Goal: Task Accomplishment & Management: Complete application form

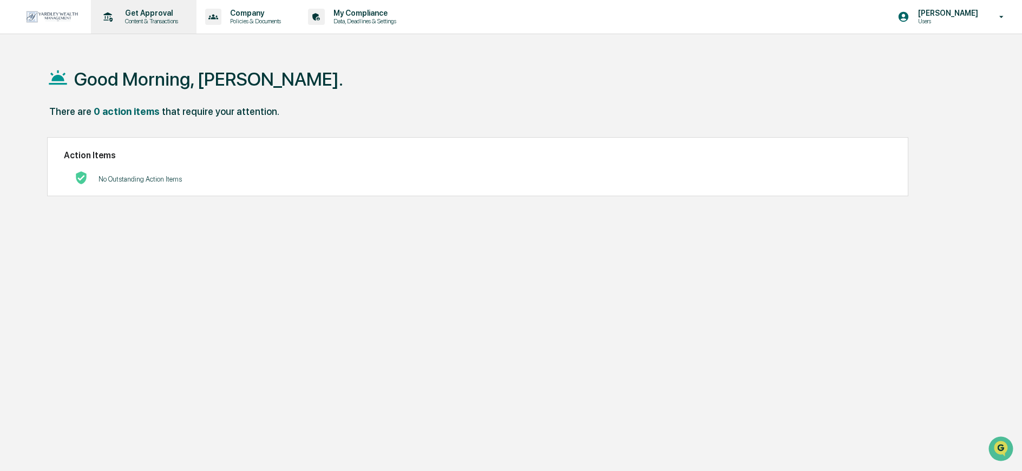
click at [158, 23] on p "Content & Transactions" at bounding box center [149, 21] width 67 height 8
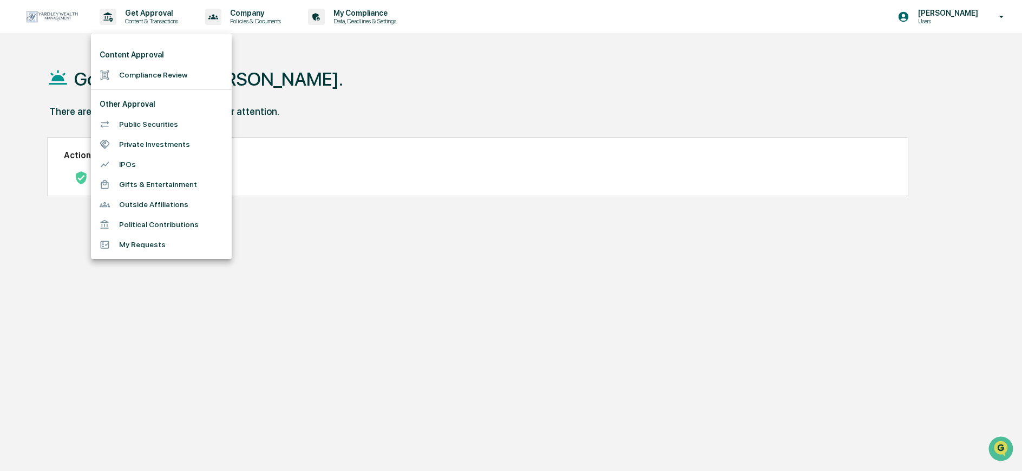
click at [185, 81] on li "Compliance Review" at bounding box center [161, 75] width 141 height 20
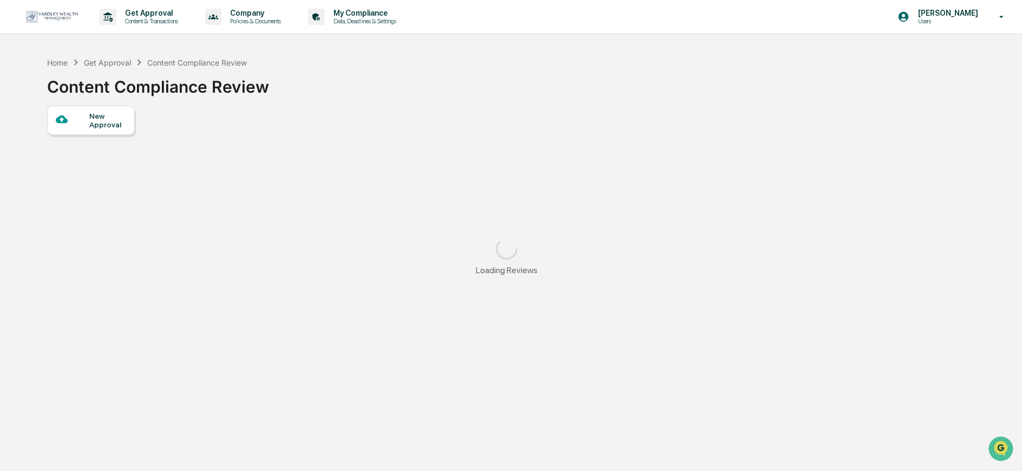
click at [102, 116] on div "New Approval" at bounding box center [107, 120] width 36 height 17
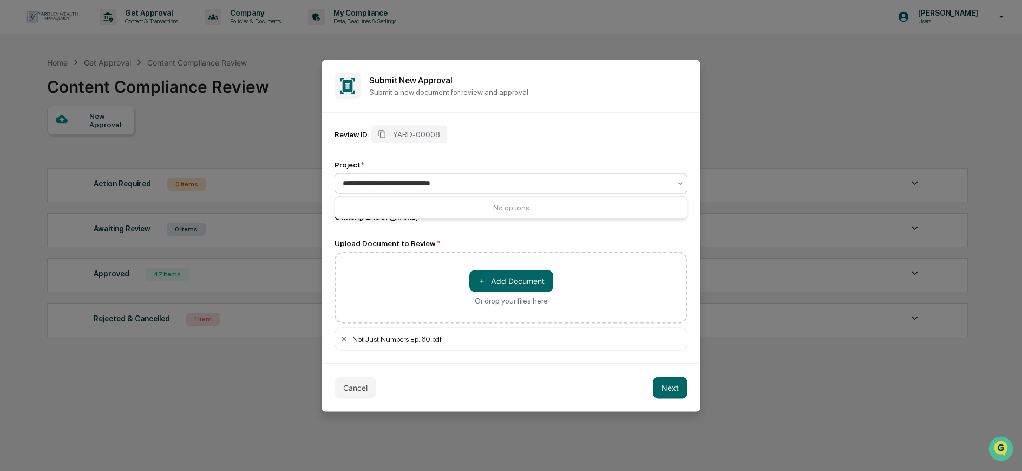
type input "**********"
click at [608, 155] on div "Review ID: YARD-00008 Project * 0 results available for search term Not Just Nu…" at bounding box center [511, 173] width 353 height 96
click at [525, 219] on div "Owner: [PERSON_NAME]" at bounding box center [511, 216] width 353 height 10
click at [671, 392] on button "Next" at bounding box center [670, 387] width 35 height 22
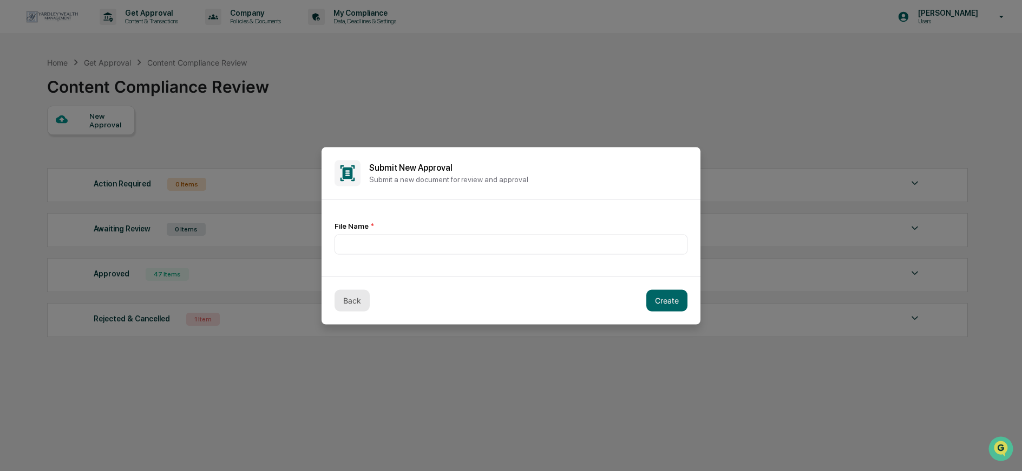
click at [350, 305] on button "Back" at bounding box center [352, 300] width 35 height 22
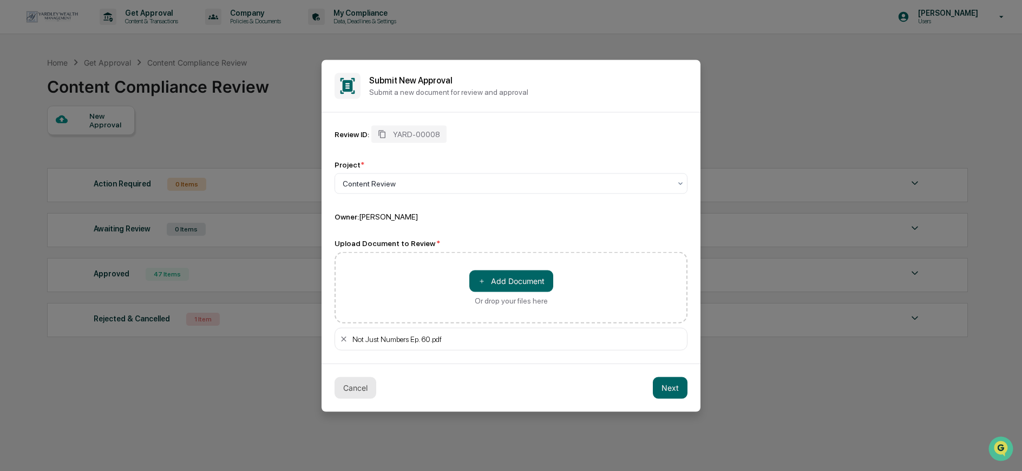
click at [355, 388] on button "Cancel" at bounding box center [356, 387] width 42 height 22
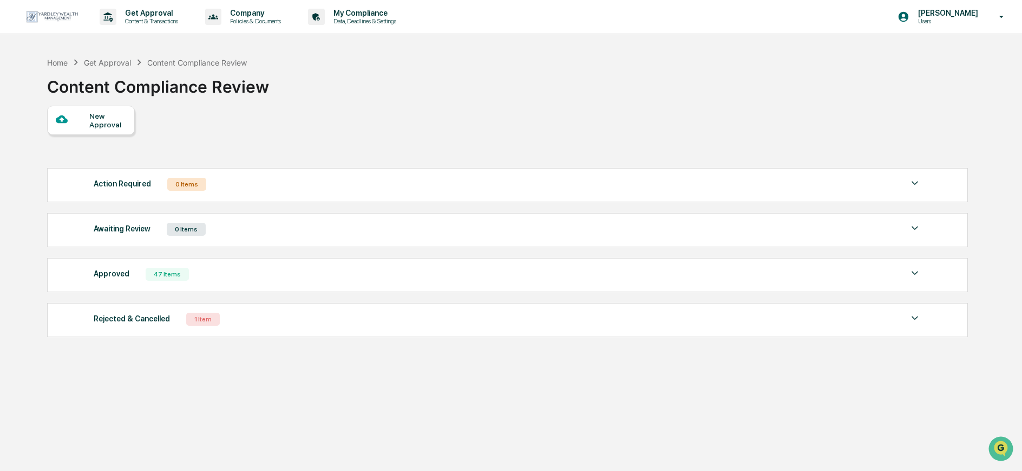
click at [94, 121] on div "New Approval" at bounding box center [107, 120] width 36 height 17
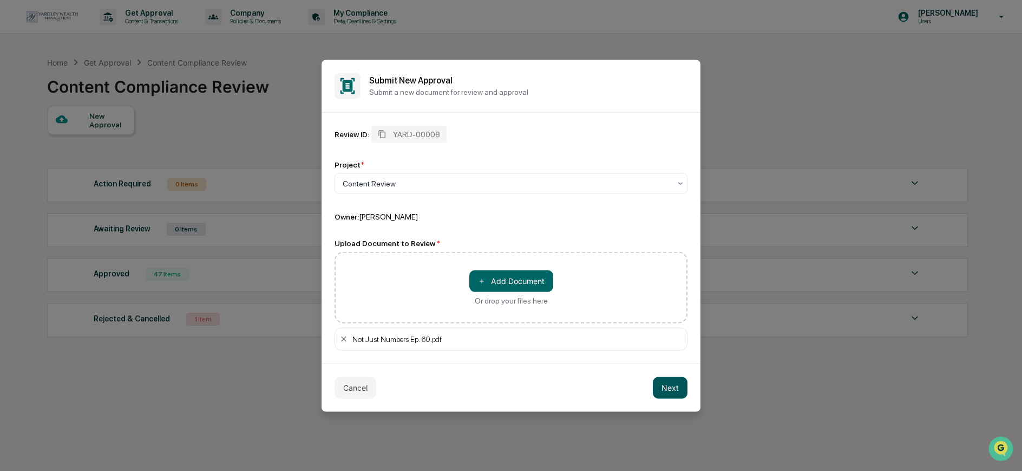
click at [669, 386] on button "Next" at bounding box center [670, 387] width 35 height 22
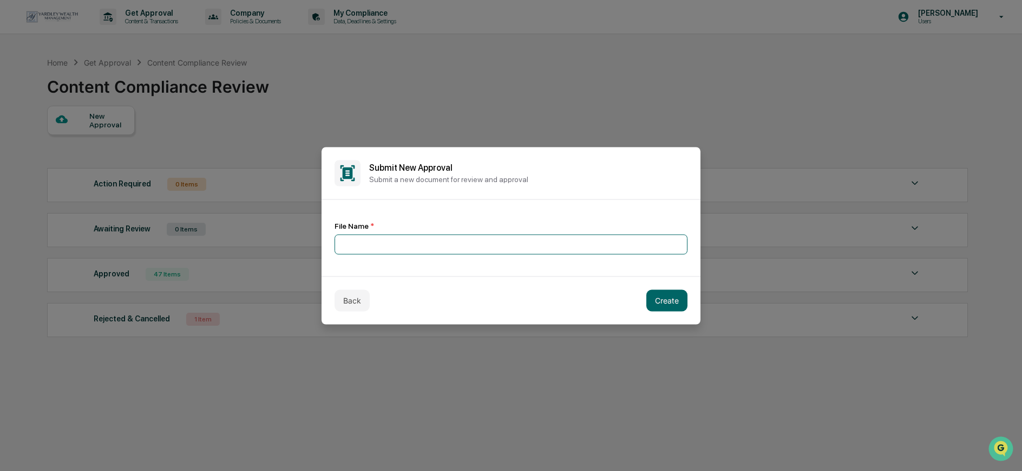
click at [417, 245] on input at bounding box center [511, 244] width 353 height 20
type input "**********"
click at [665, 298] on button "Create" at bounding box center [666, 300] width 41 height 22
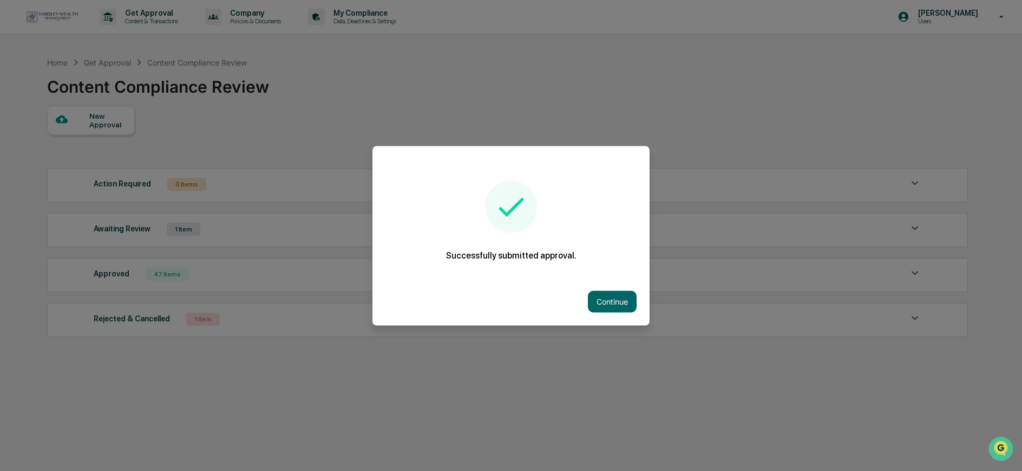
click at [610, 301] on button "Continue" at bounding box center [612, 301] width 49 height 22
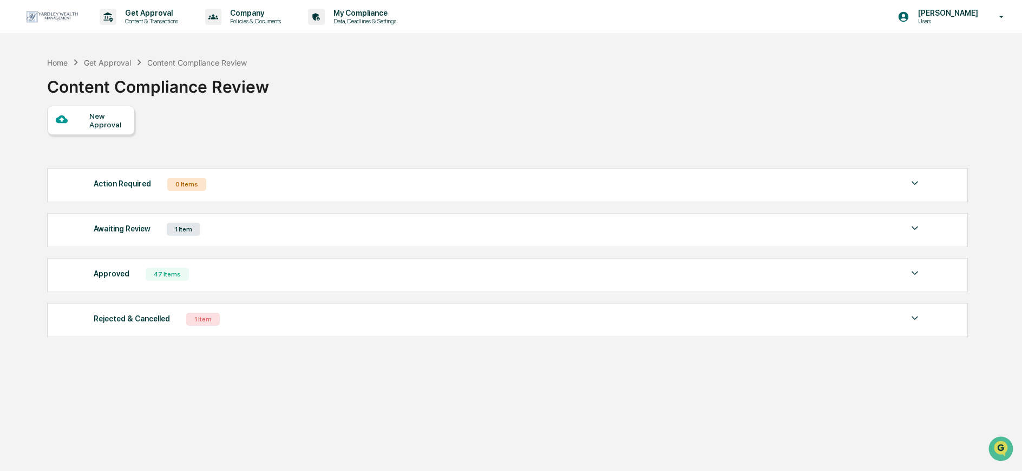
click at [233, 236] on div "Awaiting Review 1 Item" at bounding box center [508, 228] width 828 height 15
